Goal: Task Accomplishment & Management: Complete application form

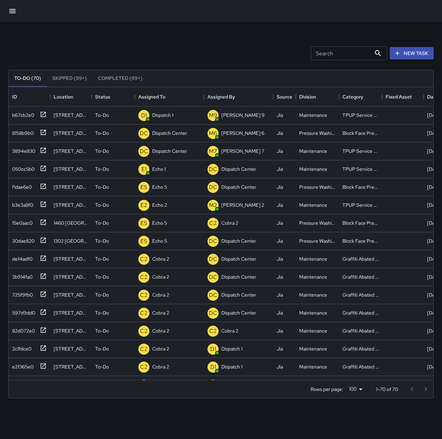
scroll to position [288, 419]
click at [171, 130] on p "Dispatch Center" at bounding box center [169, 133] width 35 height 7
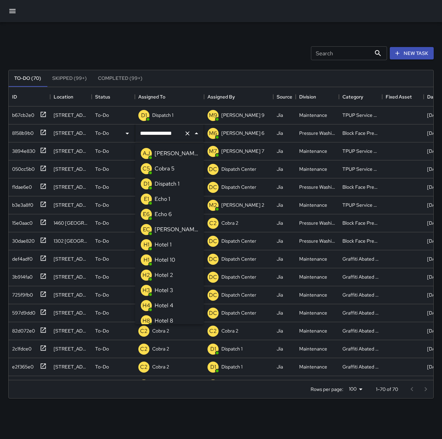
scroll to position [415, 0]
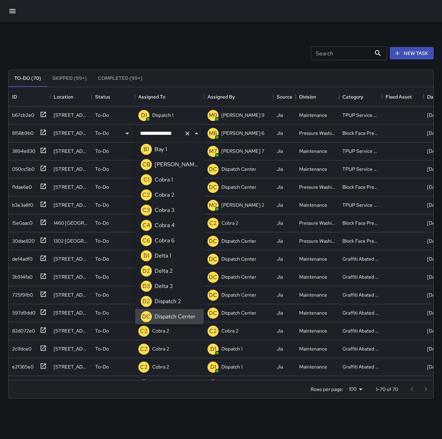
click at [188, 132] on icon "Clear" at bounding box center [187, 133] width 7 height 7
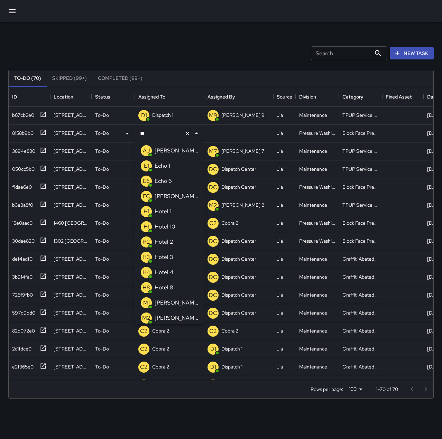
scroll to position [0, 0]
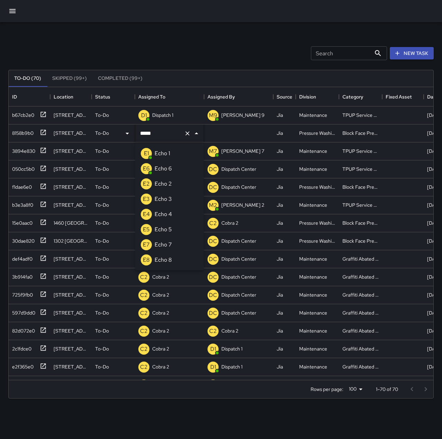
type input "******"
click at [184, 149] on li "E5 Echo 5" at bounding box center [169, 153] width 68 height 15
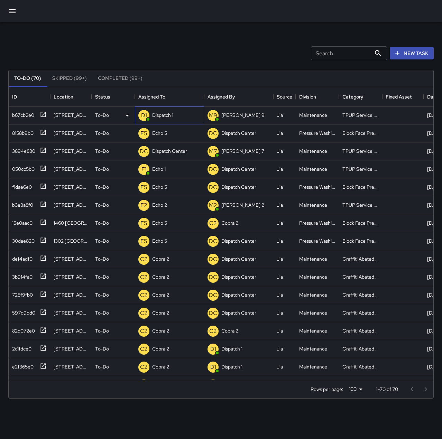
click at [172, 113] on p "Dispatch 1" at bounding box center [162, 115] width 21 height 7
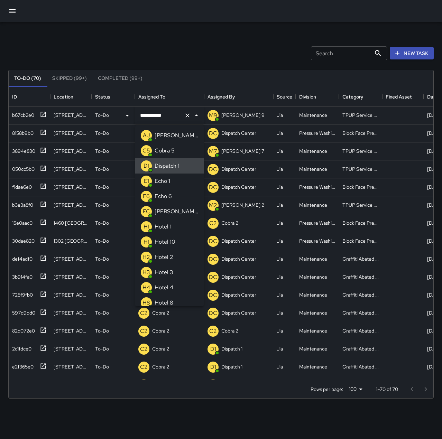
click at [185, 114] on icon "Clear" at bounding box center [187, 115] width 7 height 7
click at [180, 176] on li "E1 Echo 1" at bounding box center [169, 180] width 68 height 15
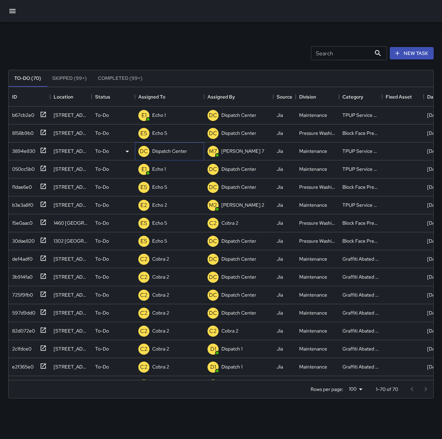
click at [163, 153] on p "Dispatch Center" at bounding box center [169, 151] width 35 height 7
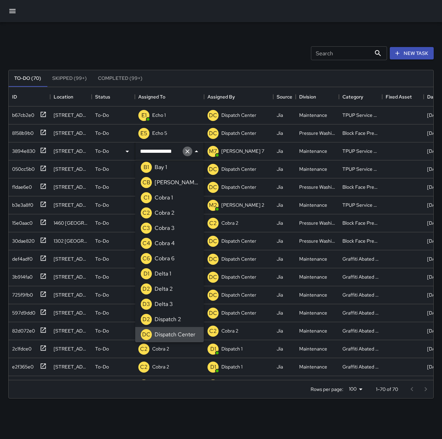
click at [186, 153] on icon "Clear" at bounding box center [187, 151] width 7 height 7
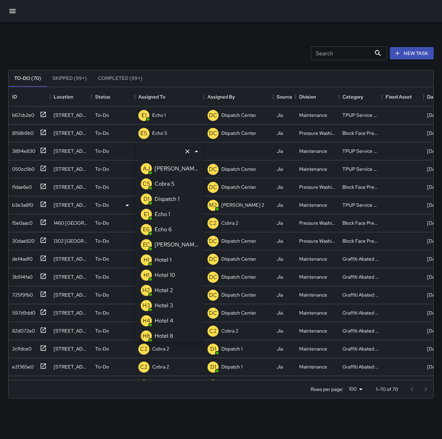
click at [177, 213] on li "E1 Echo 1" at bounding box center [169, 214] width 68 height 15
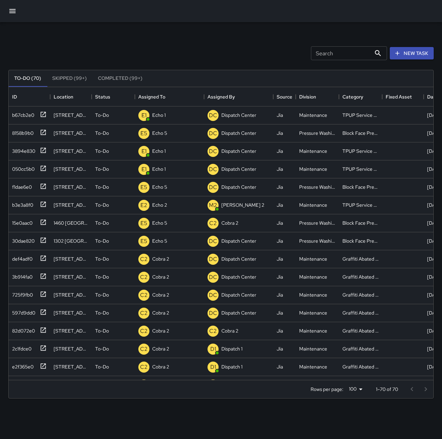
click at [208, 31] on div "Search Search New Task To-Do (70) Skipped (99+) Completed (99+) ID Location Sta…" at bounding box center [221, 215] width 442 height 386
click at [415, 47] on button "New Task" at bounding box center [412, 53] width 44 height 13
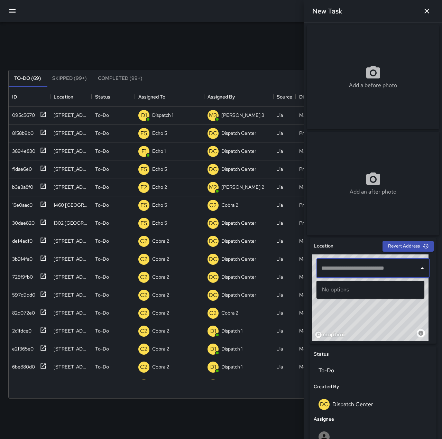
click at [330, 269] on input "text" at bounding box center [367, 268] width 96 height 13
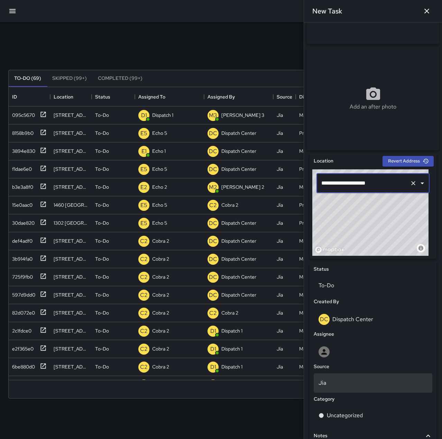
scroll to position [104, 0]
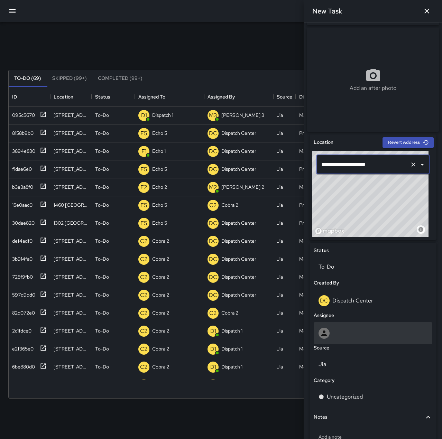
type input "**********"
click at [364, 339] on div at bounding box center [372, 333] width 109 height 11
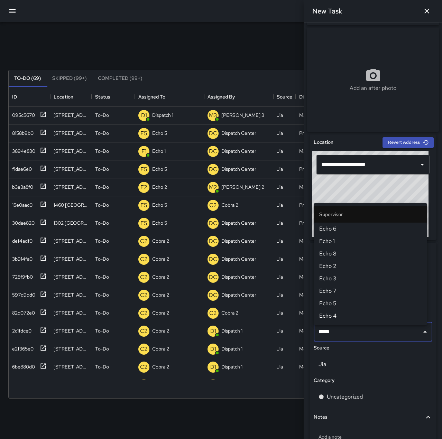
type input "******"
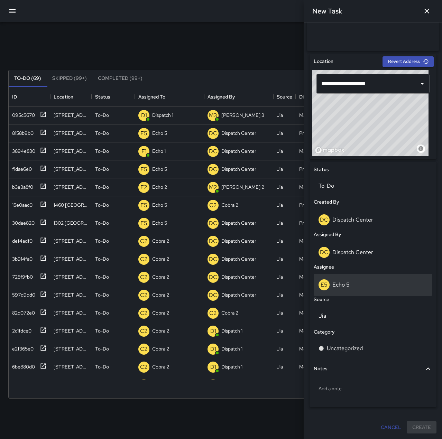
scroll to position [187, 0]
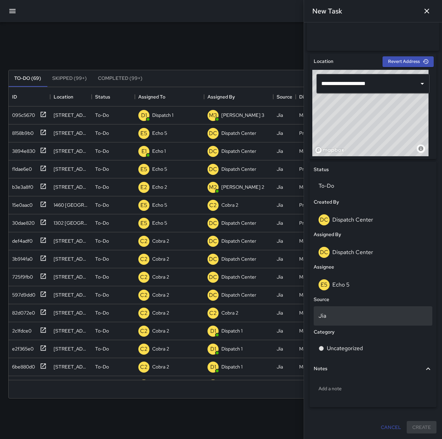
click at [332, 309] on div "Jia" at bounding box center [372, 315] width 119 height 19
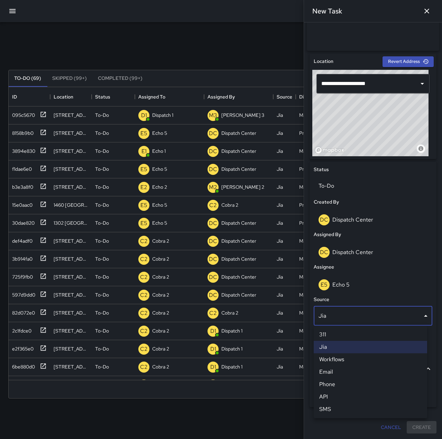
click at [349, 382] on li "Phone" at bounding box center [369, 384] width 113 height 12
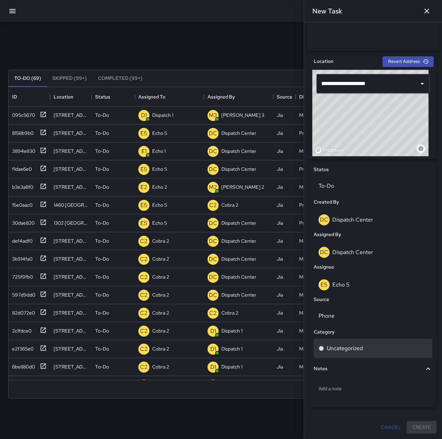
click at [364, 350] on div "Uncategorized" at bounding box center [372, 348] width 109 height 8
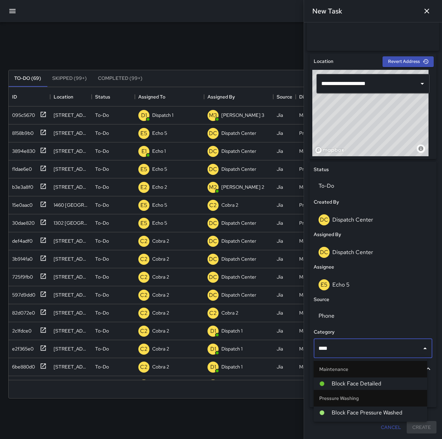
type input "*****"
click at [375, 411] on span "Block Face Pressure Washed" at bounding box center [376, 413] width 90 height 8
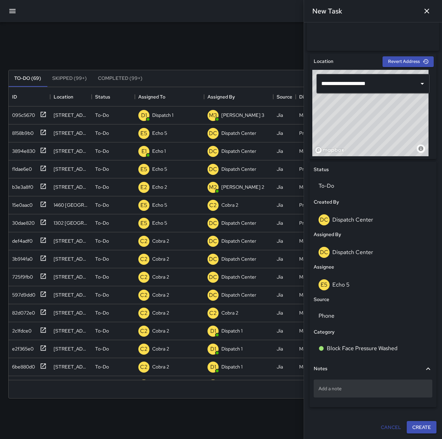
click at [364, 390] on p "Add a note" at bounding box center [372, 388] width 109 height 7
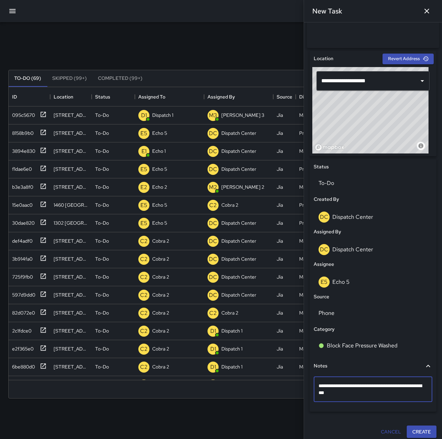
type textarea "**********"
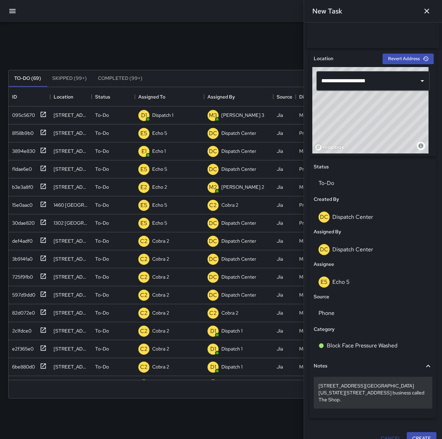
drag, startPoint x: 385, startPoint y: 385, endPoint x: 401, endPoint y: 398, distance: 20.1
click at [401, 398] on p "801 Washington St to 807 Washinton St. business called The Shop." at bounding box center [372, 392] width 109 height 21
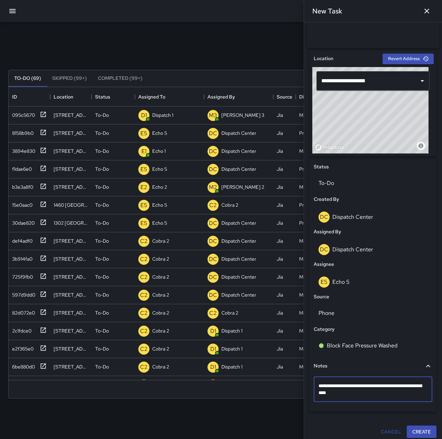
type textarea "**********"
click at [415, 434] on button "Create" at bounding box center [421, 431] width 30 height 13
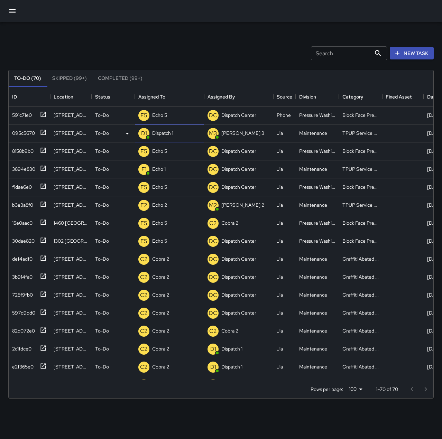
click at [156, 132] on p "Dispatch 1" at bounding box center [162, 133] width 21 height 7
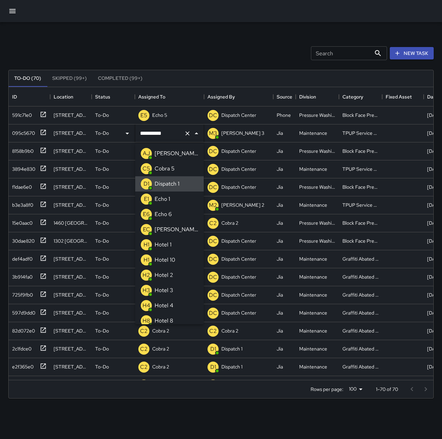
click at [184, 133] on icon "Clear" at bounding box center [187, 133] width 7 height 7
click at [173, 198] on li "E1 Echo 1" at bounding box center [169, 198] width 68 height 15
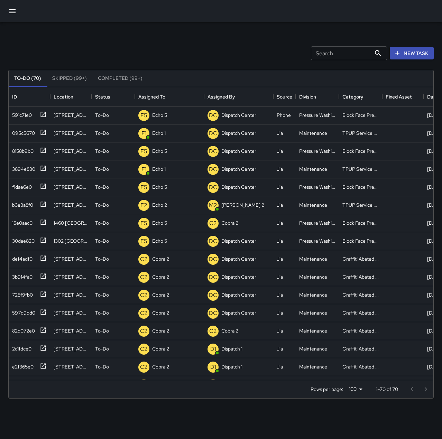
click at [178, 44] on div "Search Search New Task" at bounding box center [221, 53] width 428 height 36
click at [164, 116] on p "Dispatch 1" at bounding box center [162, 115] width 21 height 7
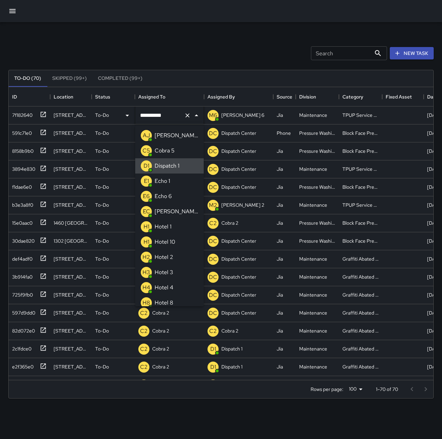
click at [185, 115] on icon "Clear" at bounding box center [187, 115] width 7 height 7
click at [171, 178] on div "Echo 1" at bounding box center [162, 181] width 18 height 11
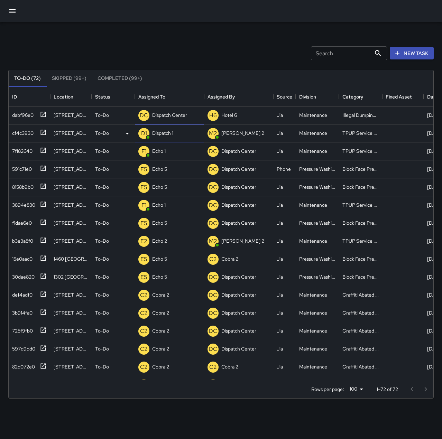
click at [168, 134] on p "Dispatch 1" at bounding box center [162, 133] width 21 height 7
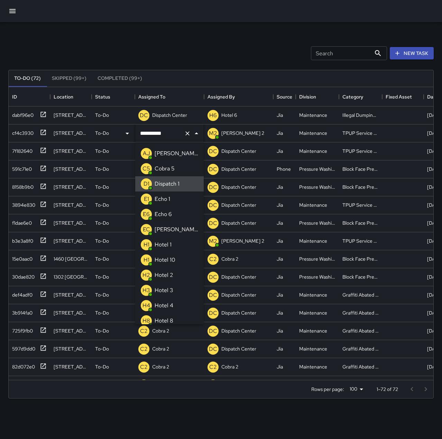
click at [187, 131] on icon "Clear" at bounding box center [187, 133] width 7 height 7
click at [177, 194] on li "E1 Echo 1" at bounding box center [169, 198] width 68 height 15
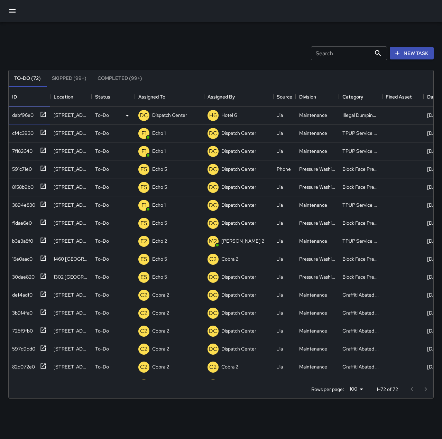
click at [31, 114] on div "dabf96e0" at bounding box center [21, 114] width 24 height 10
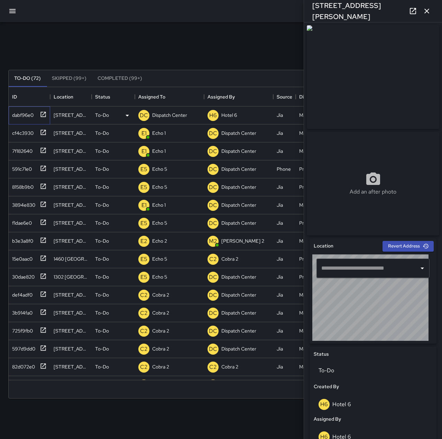
type input "**********"
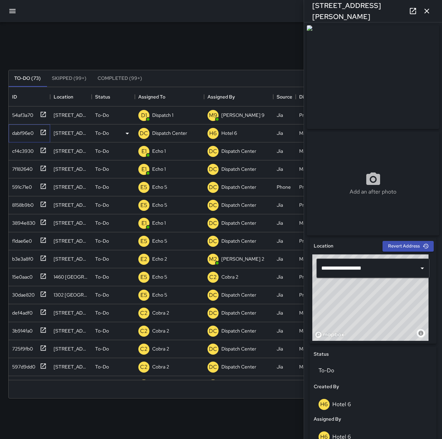
click at [19, 131] on div "dabf96e0" at bounding box center [21, 132] width 24 height 10
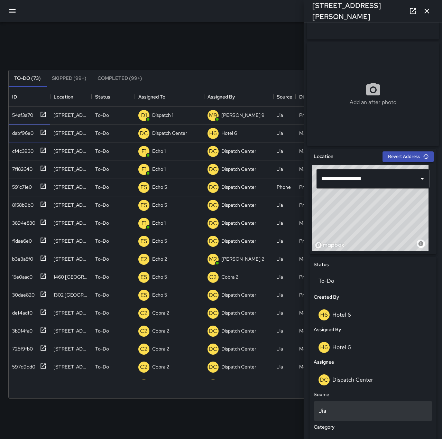
scroll to position [104, 0]
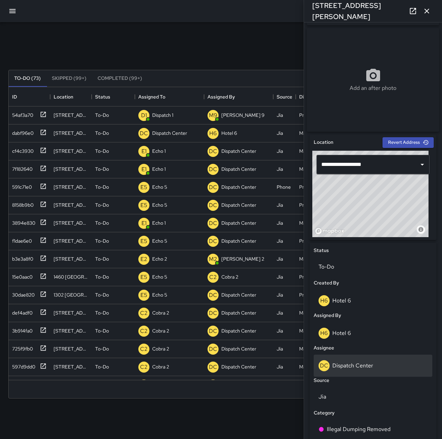
click at [378, 367] on div "DC Dispatch Center" at bounding box center [372, 365] width 109 height 11
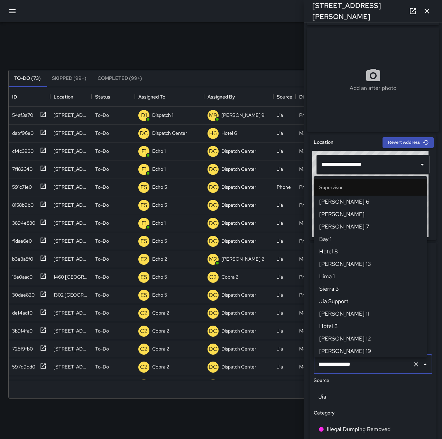
scroll to position [659, 0]
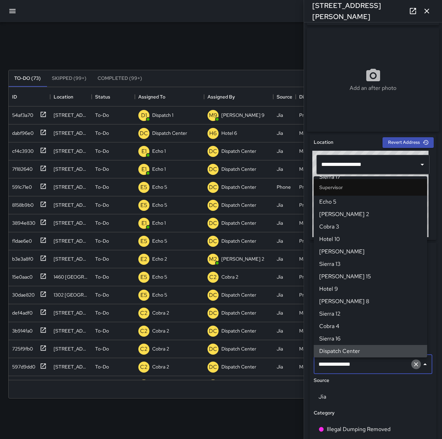
click at [412, 365] on icon "Clear" at bounding box center [415, 364] width 7 height 7
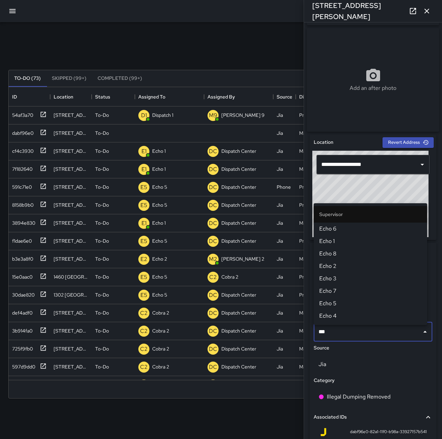
type input "****"
click at [345, 237] on span "Echo 1" at bounding box center [370, 241] width 102 height 8
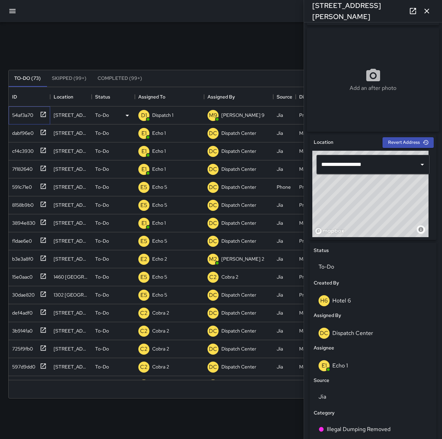
click at [26, 115] on div "54af3a70" at bounding box center [21, 114] width 24 height 10
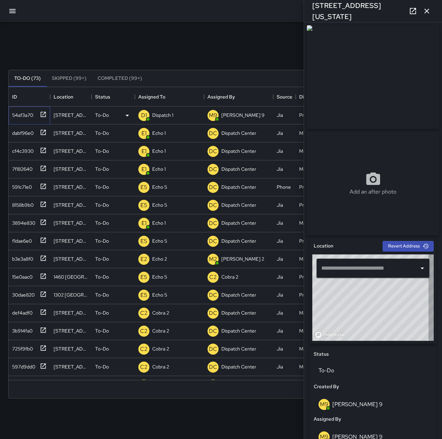
type input "**********"
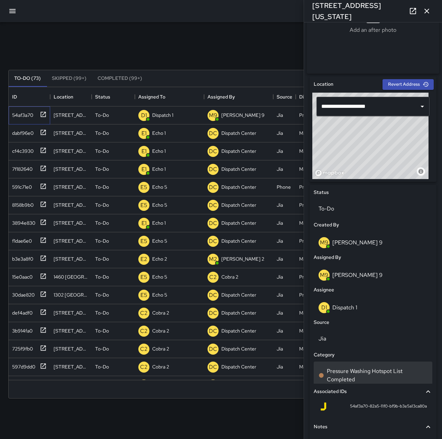
scroll to position [173, 0]
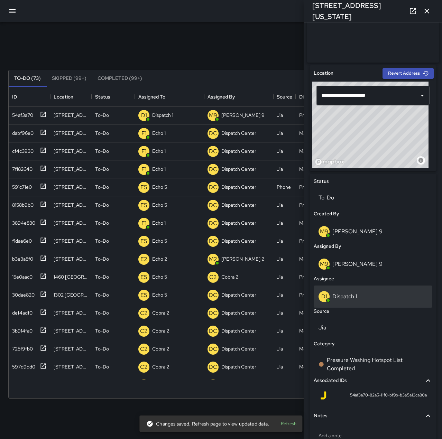
click at [351, 300] on p "Dispatch 1" at bounding box center [344, 296] width 25 height 7
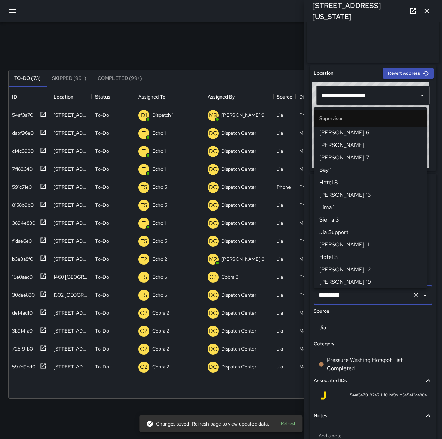
scroll to position [411, 0]
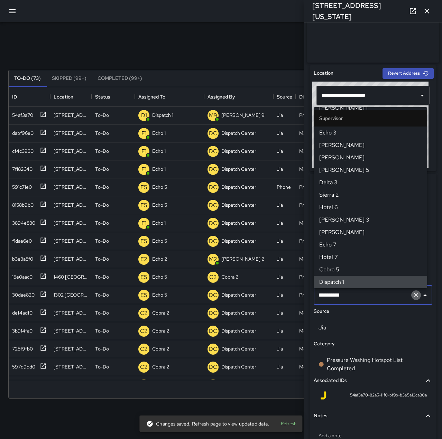
click at [412, 294] on icon "Clear" at bounding box center [415, 295] width 7 height 7
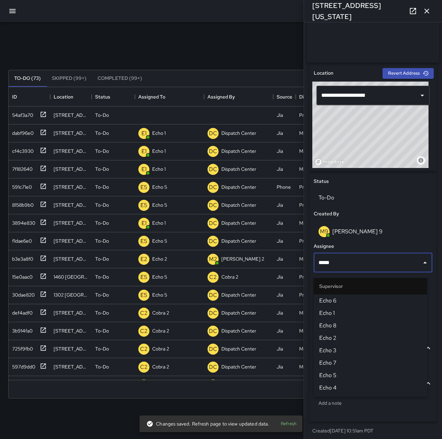
type input "******"
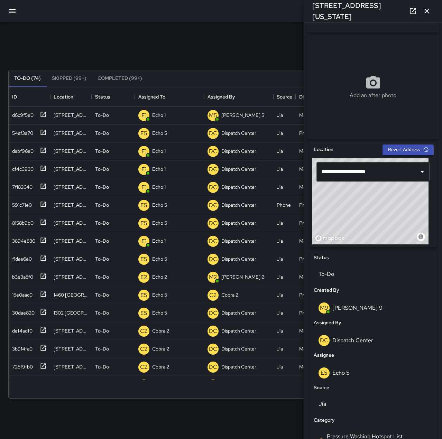
scroll to position [138, 0]
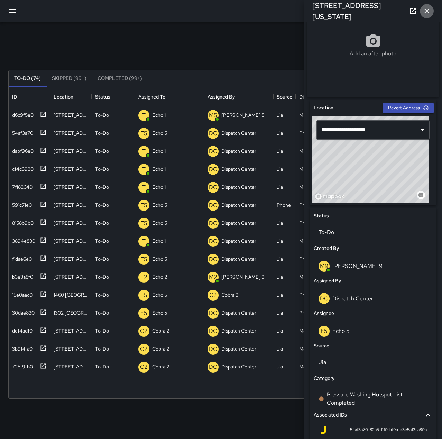
click at [424, 11] on icon "button" at bounding box center [426, 11] width 8 height 8
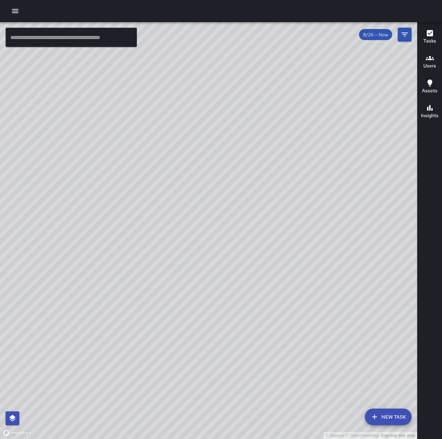
drag, startPoint x: 204, startPoint y: 228, endPoint x: 413, endPoint y: 288, distance: 217.1
click at [413, 288] on div "© Mapbox © OpenStreetMap Improve this map" at bounding box center [208, 230] width 417 height 417
drag, startPoint x: 394, startPoint y: 233, endPoint x: 201, endPoint y: 229, distance: 192.5
click at [201, 229] on div "© Mapbox © OpenStreetMap Improve this map" at bounding box center [208, 230] width 417 height 417
drag, startPoint x: 277, startPoint y: 303, endPoint x: 296, endPoint y: 223, distance: 81.7
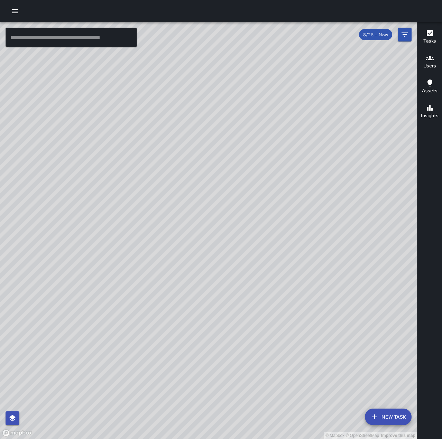
click at [296, 223] on div "© Mapbox © OpenStreetMap Improve this map" at bounding box center [208, 230] width 417 height 417
drag, startPoint x: 314, startPoint y: 273, endPoint x: 312, endPoint y: 242, distance: 31.2
click at [313, 242] on div "© Mapbox © OpenStreetMap Improve this map" at bounding box center [208, 230] width 417 height 417
